Goal: Transaction & Acquisition: Purchase product/service

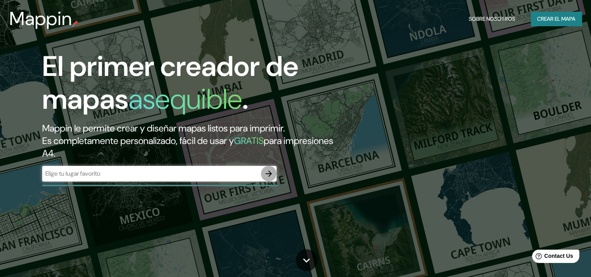
click at [266, 173] on icon "button" at bounding box center [269, 173] width 6 height 6
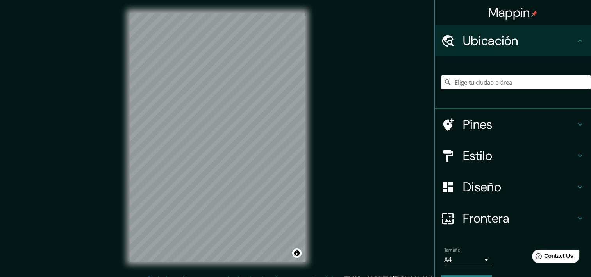
click at [500, 193] on h4 "Diseño" at bounding box center [519, 187] width 113 height 16
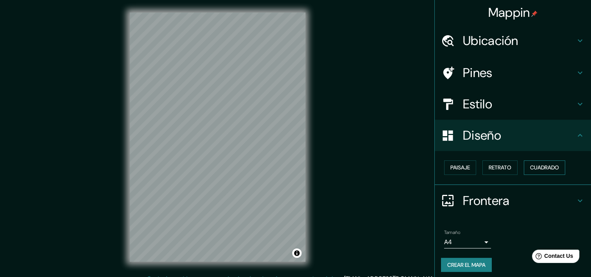
click at [535, 167] on font "Cuadrado" at bounding box center [544, 168] width 29 height 10
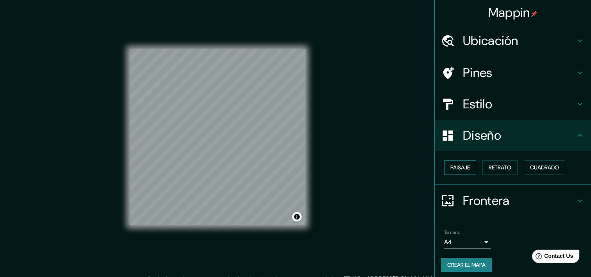
click at [457, 166] on font "Paisaje" at bounding box center [460, 168] width 20 height 10
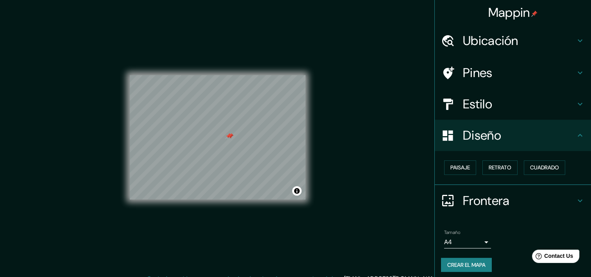
click at [229, 138] on div at bounding box center [230, 136] width 6 height 6
click at [228, 138] on div at bounding box center [228, 136] width 6 height 6
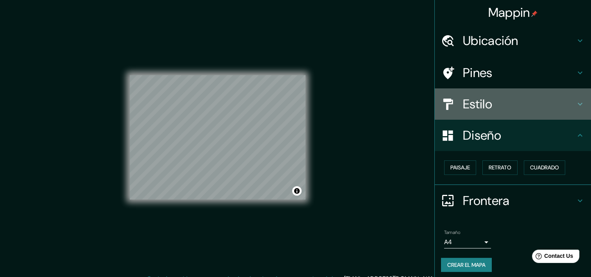
click at [474, 106] on h4 "Estilo" at bounding box center [519, 104] width 113 height 16
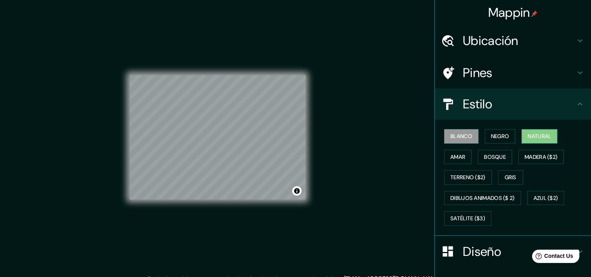
click at [531, 136] on font "Natural" at bounding box center [539, 136] width 23 height 10
